Goal: Information Seeking & Learning: Learn about a topic

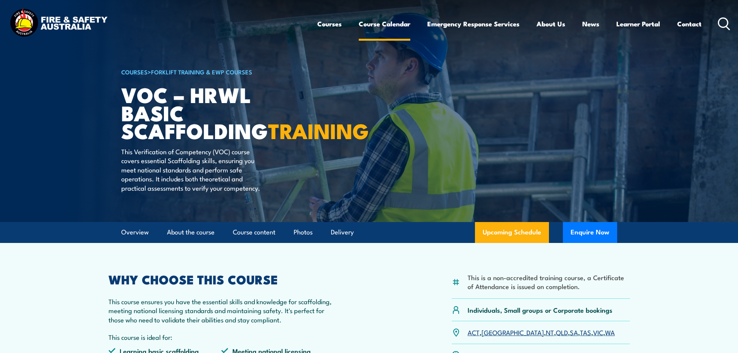
click at [394, 19] on link "Course Calendar" at bounding box center [385, 24] width 52 height 21
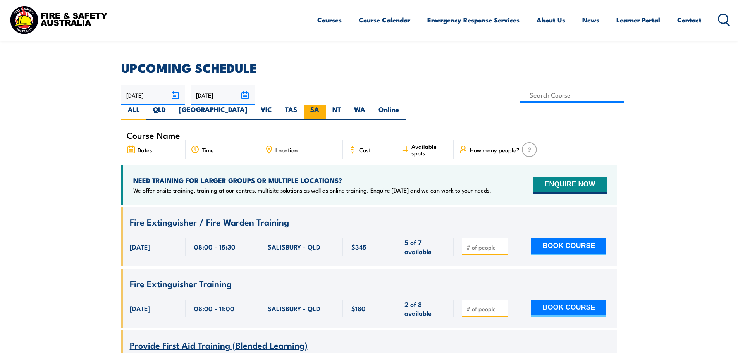
click at [326, 105] on label "SA" at bounding box center [315, 112] width 22 height 15
click at [324, 105] on input "SA" at bounding box center [321, 107] width 5 height 5
radio input "true"
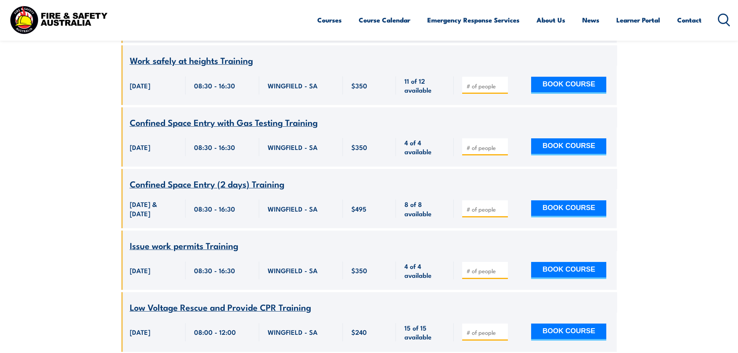
scroll to position [3822, 0]
